Goal: Task Accomplishment & Management: Manage account settings

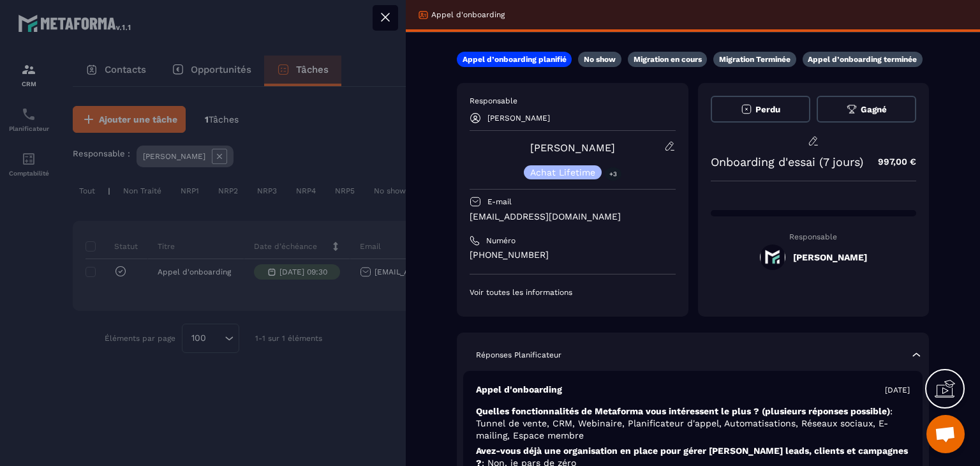
click at [391, 16] on icon at bounding box center [385, 17] width 15 height 15
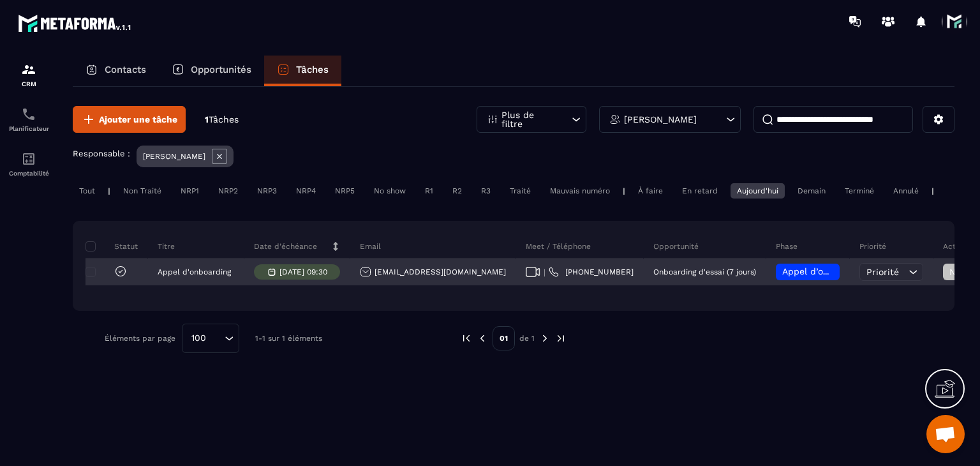
click at [526, 277] on icon at bounding box center [533, 272] width 15 height 10
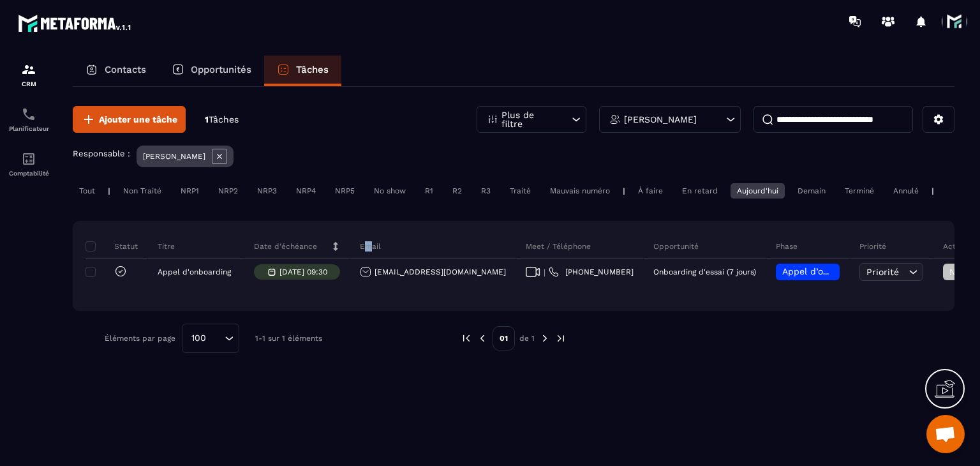
drag, startPoint x: 392, startPoint y: 279, endPoint x: 366, endPoint y: 244, distance: 42.9
click at [366, 244] on div "Email" at bounding box center [433, 247] width 166 height 26
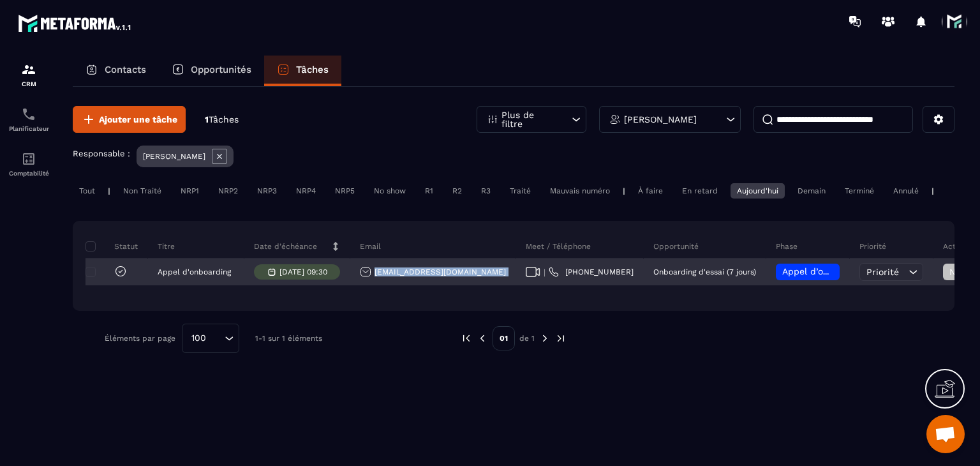
drag, startPoint x: 507, startPoint y: 280, endPoint x: 373, endPoint y: 289, distance: 135.0
click at [373, 285] on tr "Appel d'onboarding [DATE] 09:30 [EMAIL_ADDRESS][DOMAIN_NAME] | [PHONE_NUMBER] O…" at bounding box center [728, 272] width 1285 height 26
copy tr "[EMAIL_ADDRESS][DOMAIN_NAME]"
click at [780, 280] on div "Appel d’onboarding planifié" at bounding box center [808, 272] width 64 height 17
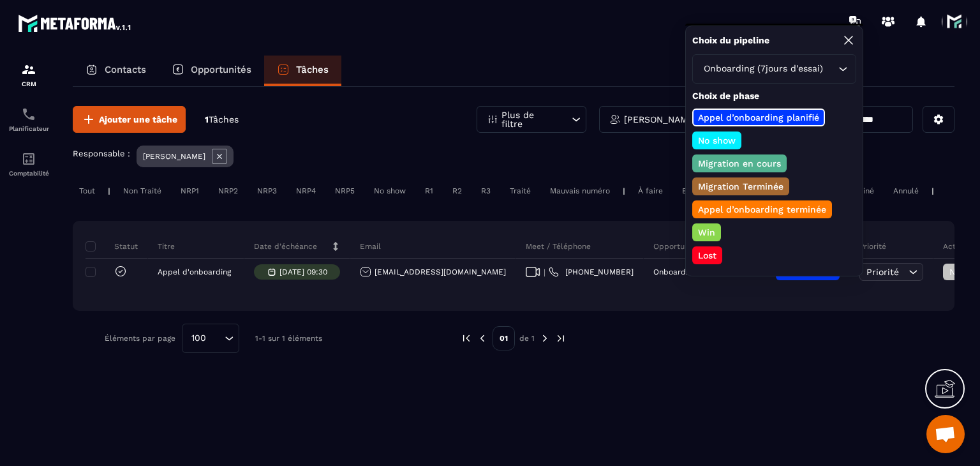
click at [722, 213] on p "Appel d’onboarding terminée" at bounding box center [762, 209] width 132 height 13
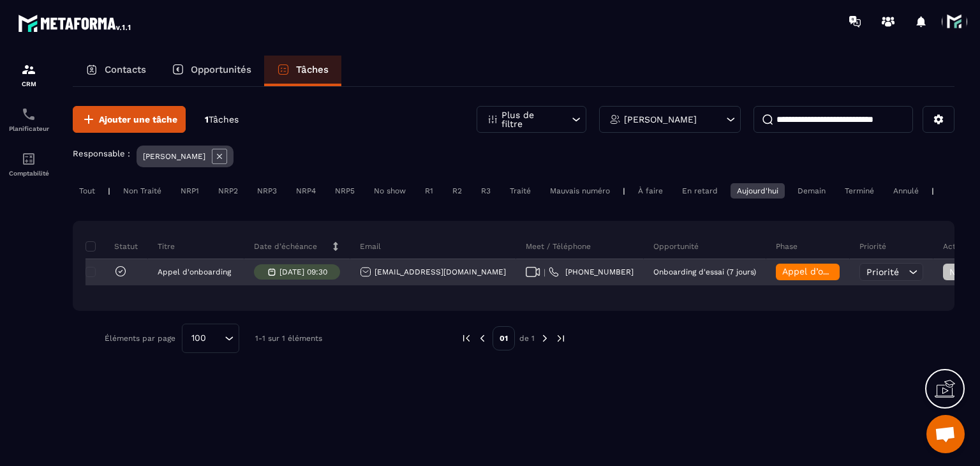
click at [952, 277] on span "Non Traité" at bounding box center [977, 272] width 54 height 10
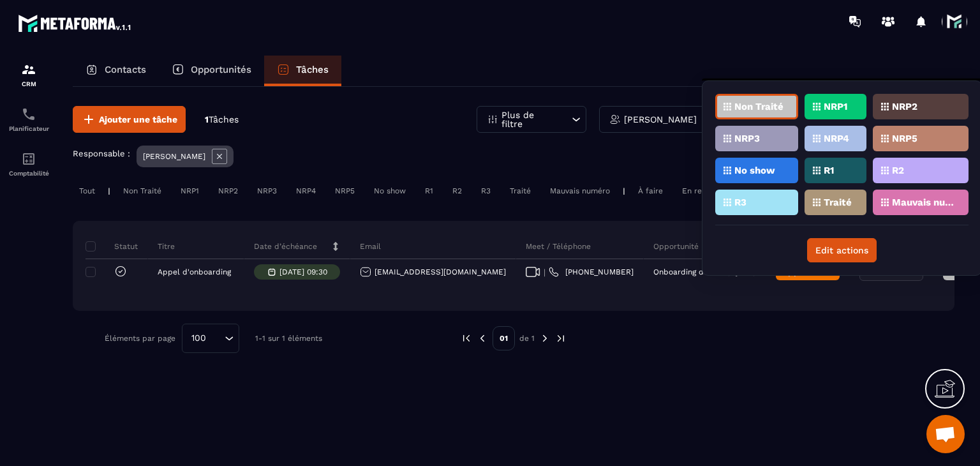
click at [828, 200] on p "Traité" at bounding box center [838, 202] width 28 height 9
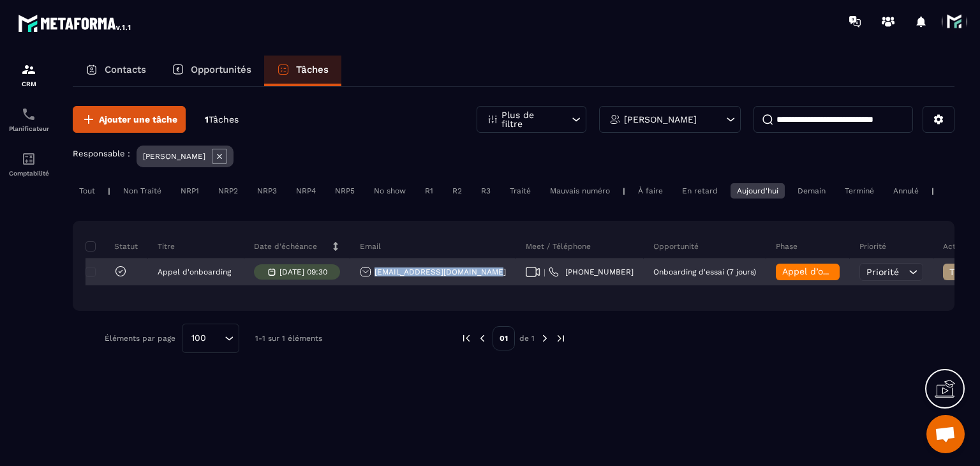
drag, startPoint x: 494, startPoint y: 285, endPoint x: 371, endPoint y: 285, distance: 123.2
click at [371, 285] on div "[EMAIL_ADDRESS][DOMAIN_NAME]" at bounding box center [433, 273] width 166 height 26
copy p "[EMAIL_ADDRESS][DOMAIN_NAME]"
